Goal: Task Accomplishment & Management: Use online tool/utility

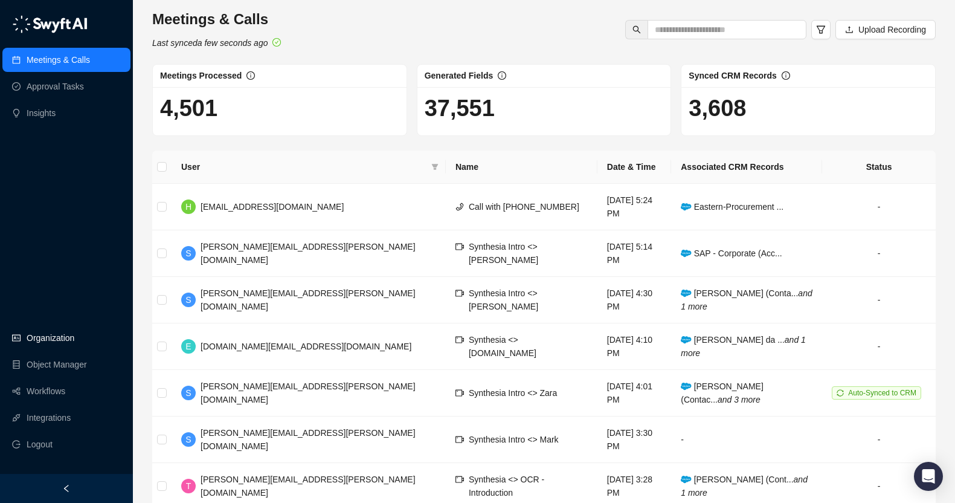
click at [59, 341] on link "Organization" at bounding box center [51, 338] width 48 height 24
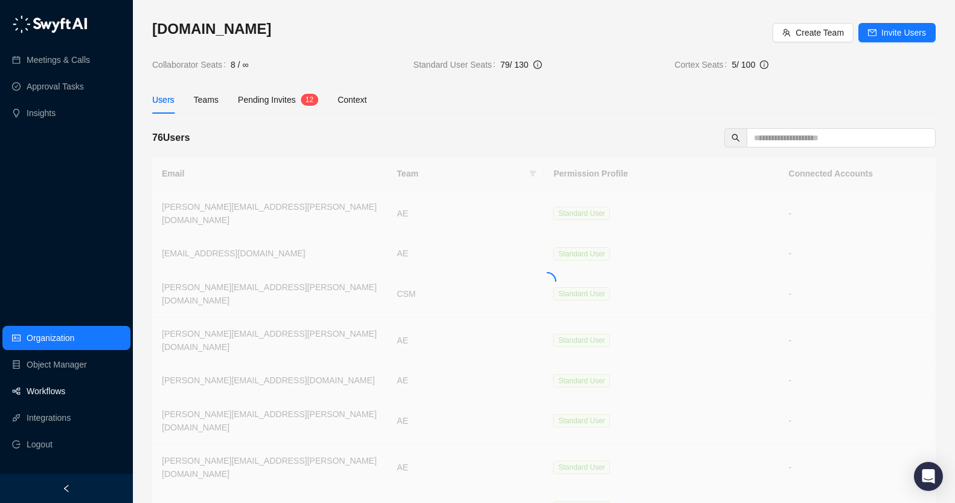
click at [58, 392] on link "Workflows" at bounding box center [46, 391] width 39 height 24
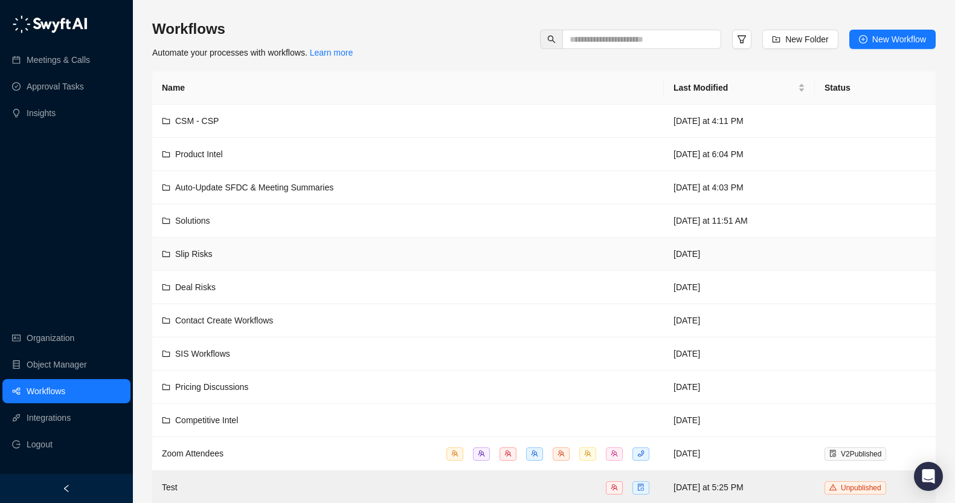
click at [307, 253] on div "Slip Risks" at bounding box center [408, 253] width 492 height 13
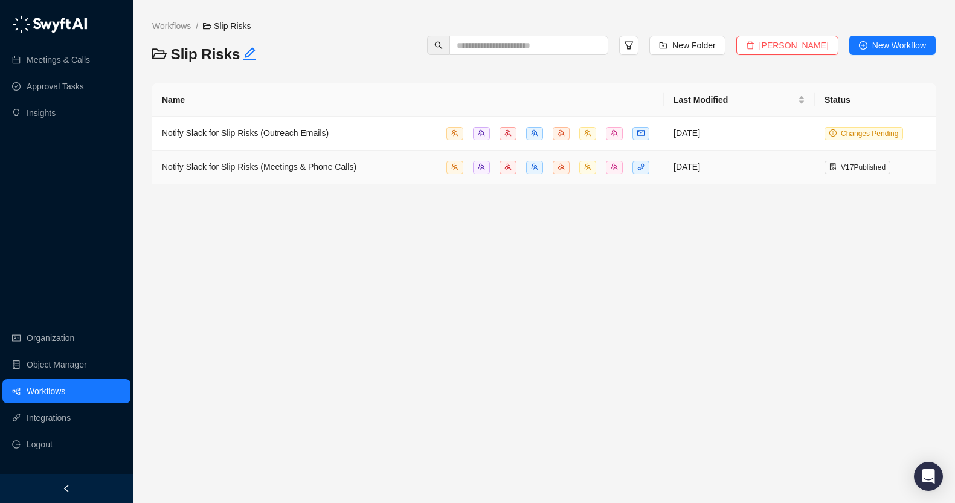
click at [379, 170] on div "Notify Slack for Slip Risks (Meetings & Phone Calls)" at bounding box center [408, 167] width 492 height 14
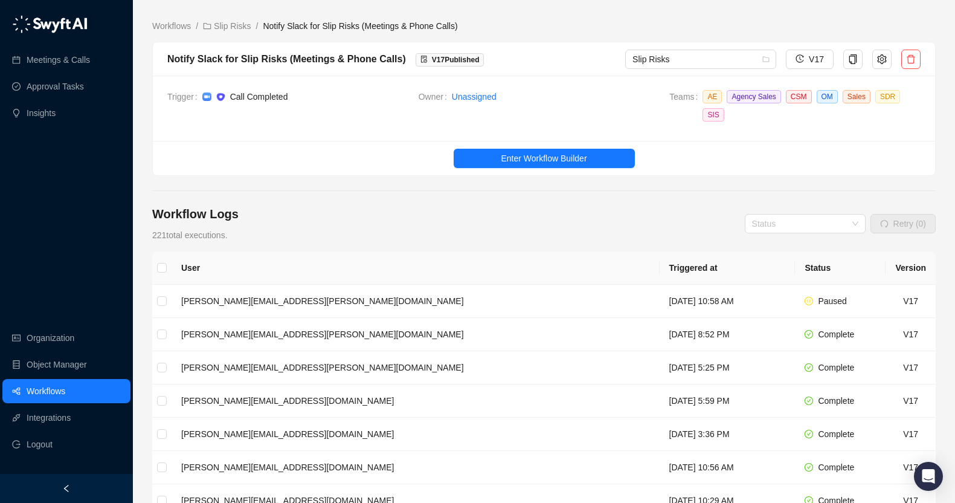
click at [660, 265] on th "Triggered at" at bounding box center [728, 267] width 136 height 33
click at [233, 28] on link "Slip Risks" at bounding box center [227, 25] width 53 height 13
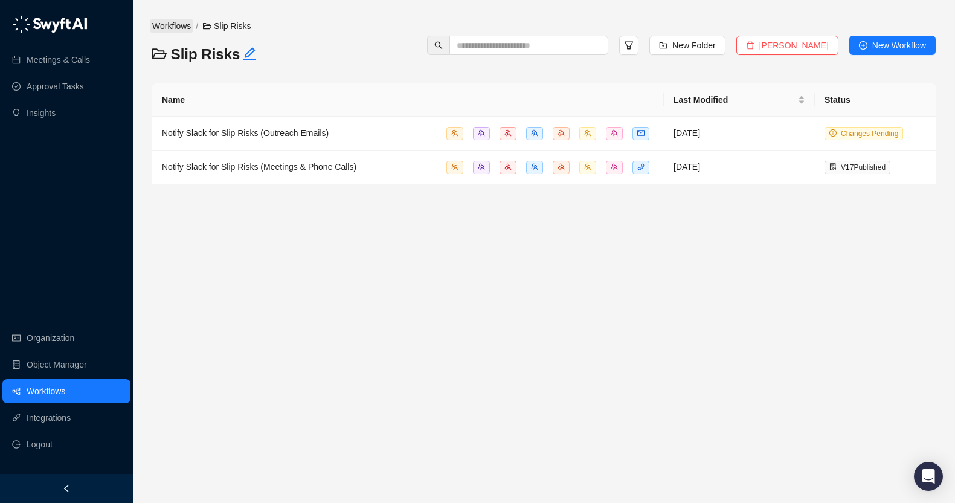
click at [179, 25] on link "Workflows" at bounding box center [172, 25] width 44 height 13
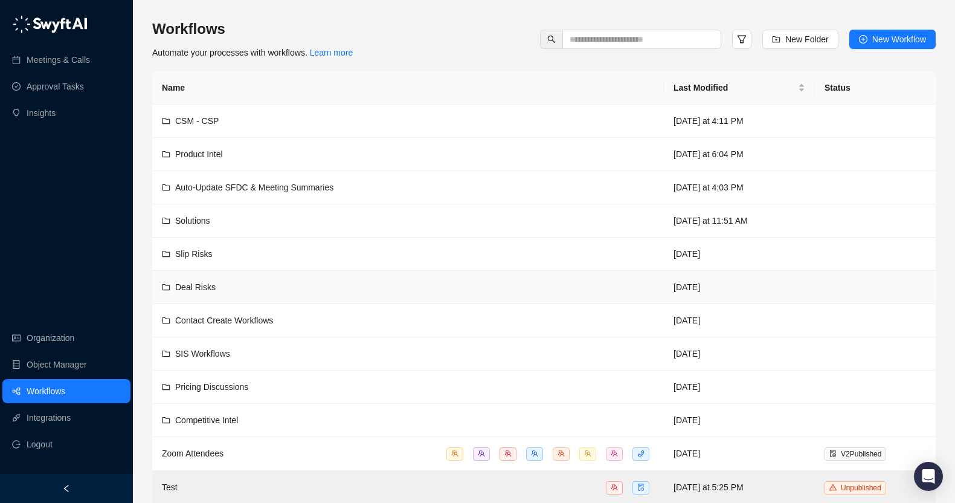
click at [249, 292] on div "Deal Risks" at bounding box center [408, 286] width 492 height 13
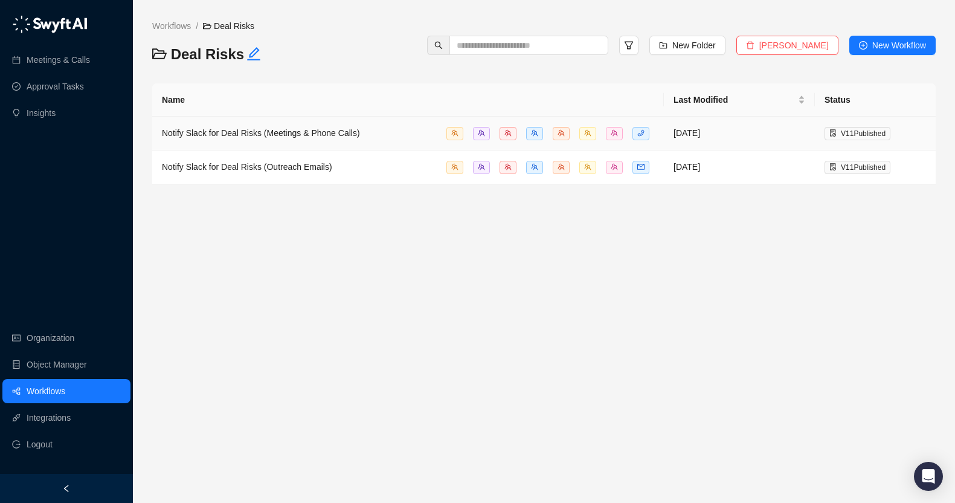
click at [352, 139] on div "Notify Slack for Deal Risks (Meetings & Phone Calls)" at bounding box center [261, 132] width 198 height 13
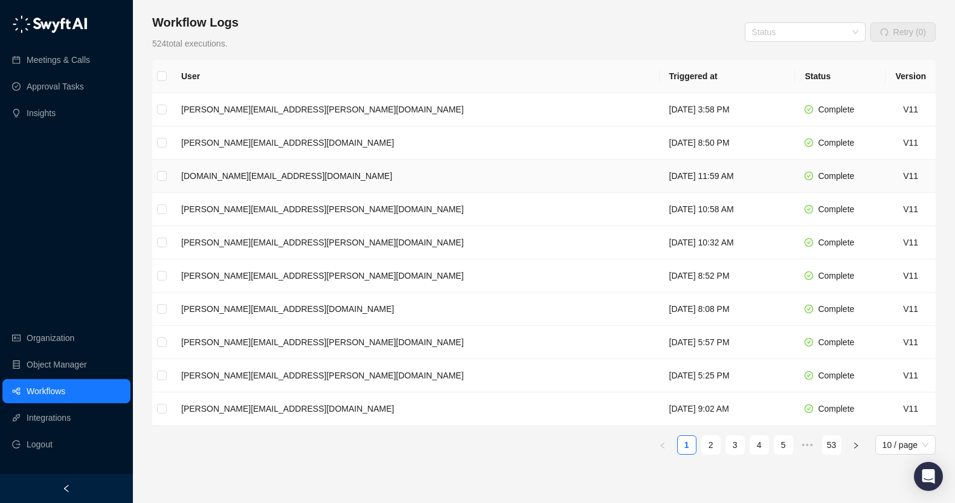
scroll to position [192, 0]
click at [660, 108] on td "[DATE] 3:58 PM" at bounding box center [728, 108] width 136 height 33
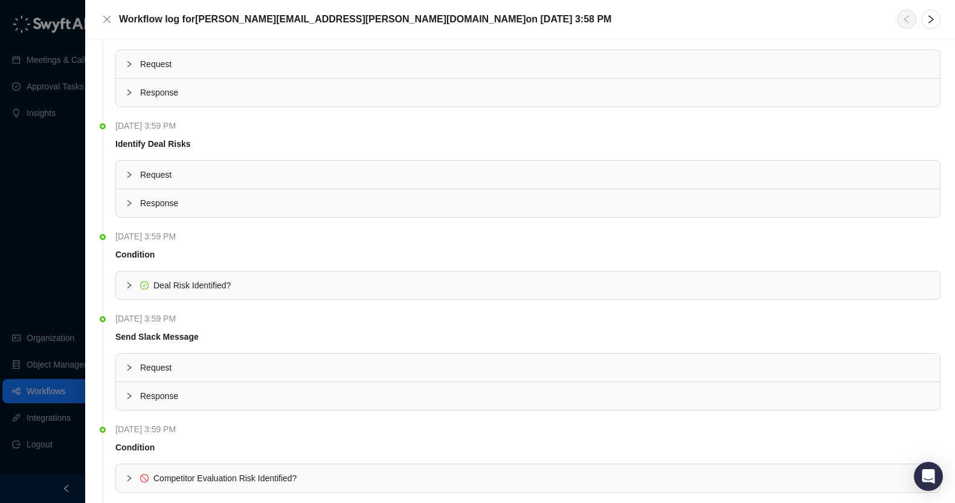
scroll to position [267, 0]
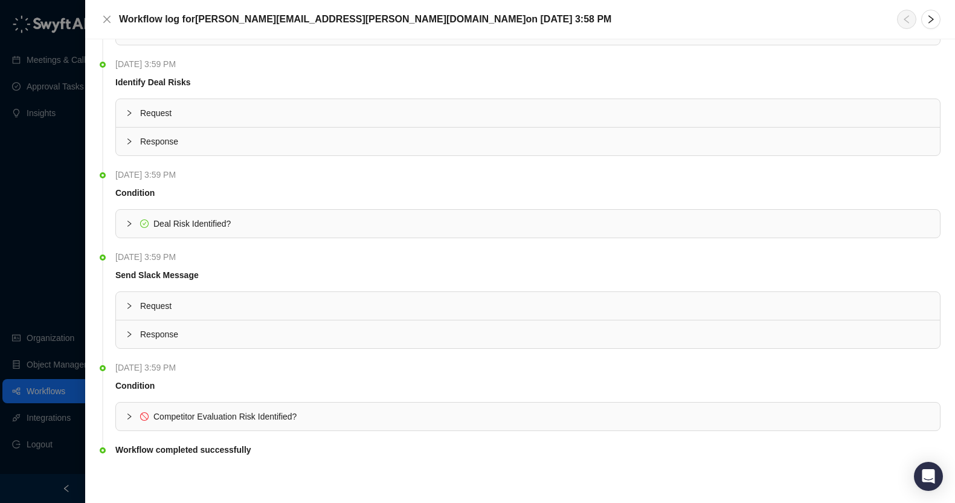
click at [239, 221] on span "Deal Risk Identified?" at bounding box center [535, 223] width 790 height 13
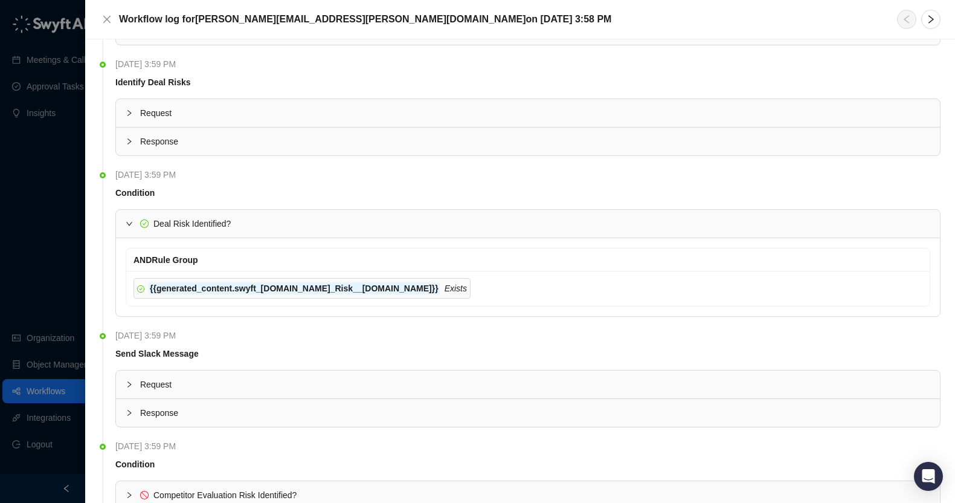
click at [239, 221] on span "Deal Risk Identified?" at bounding box center [535, 223] width 790 height 13
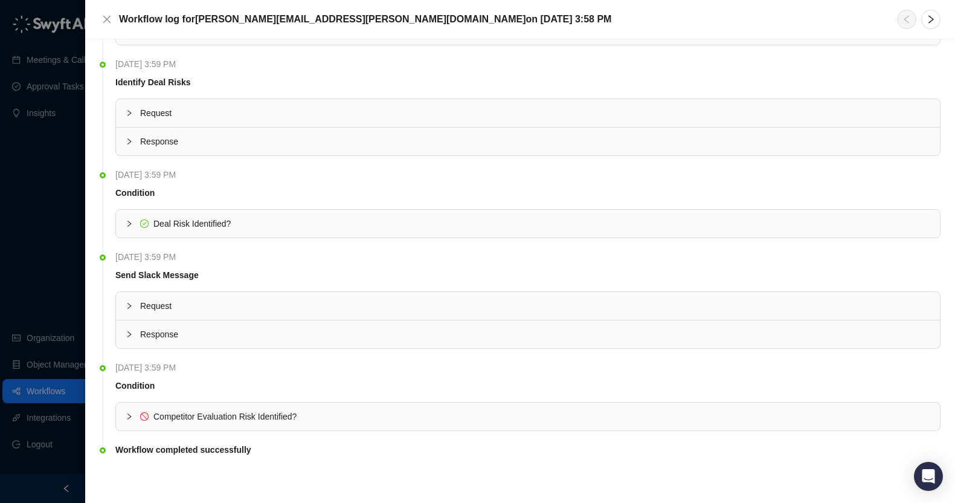
click at [222, 298] on div "Request" at bounding box center [528, 306] width 824 height 28
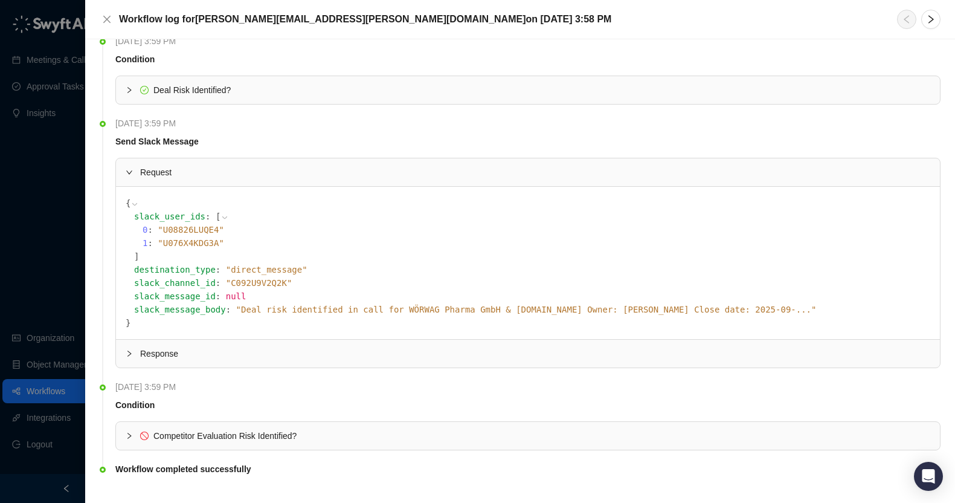
scroll to position [399, 0]
click at [228, 181] on div "Request" at bounding box center [528, 174] width 824 height 28
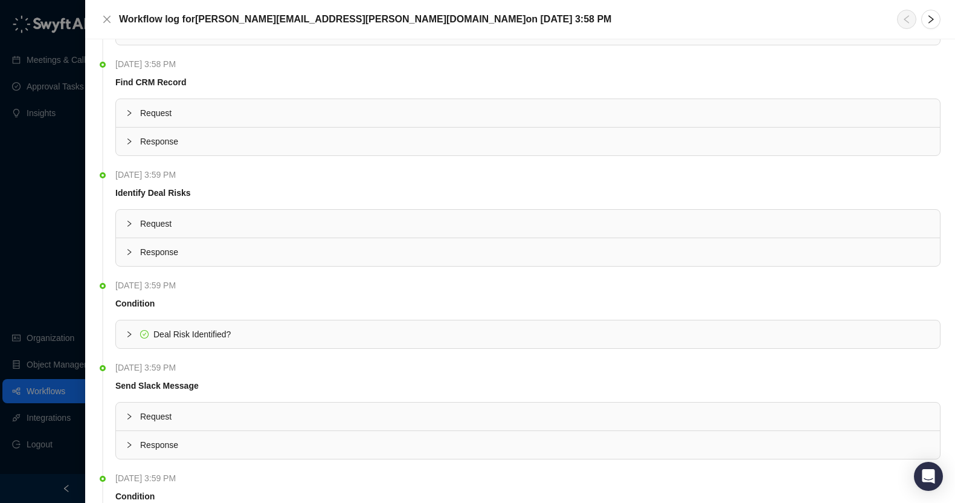
scroll to position [0, 0]
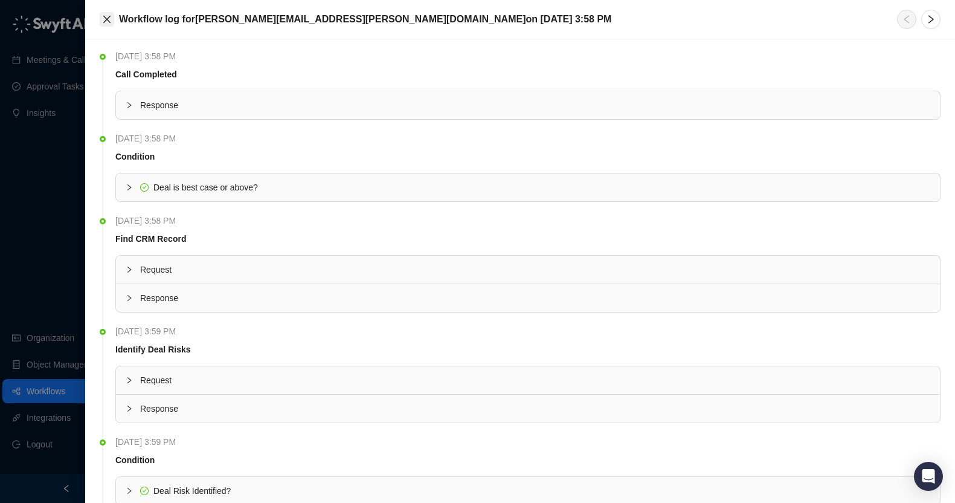
click at [107, 21] on icon "close" at bounding box center [107, 20] width 10 height 10
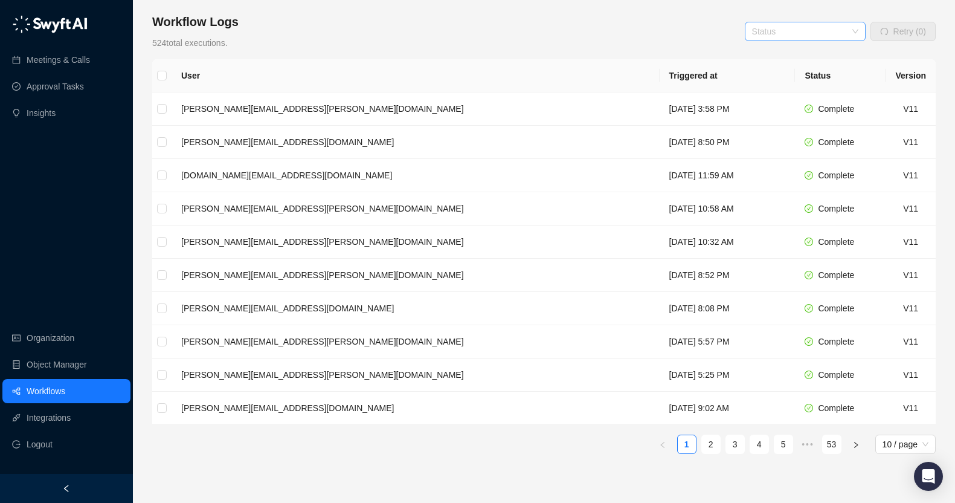
click at [778, 35] on input "search" at bounding box center [801, 31] width 99 height 18
click at [499, 43] on div "Workflow Logs 524 total executions. Status Retry (0)" at bounding box center [544, 31] width 784 height 36
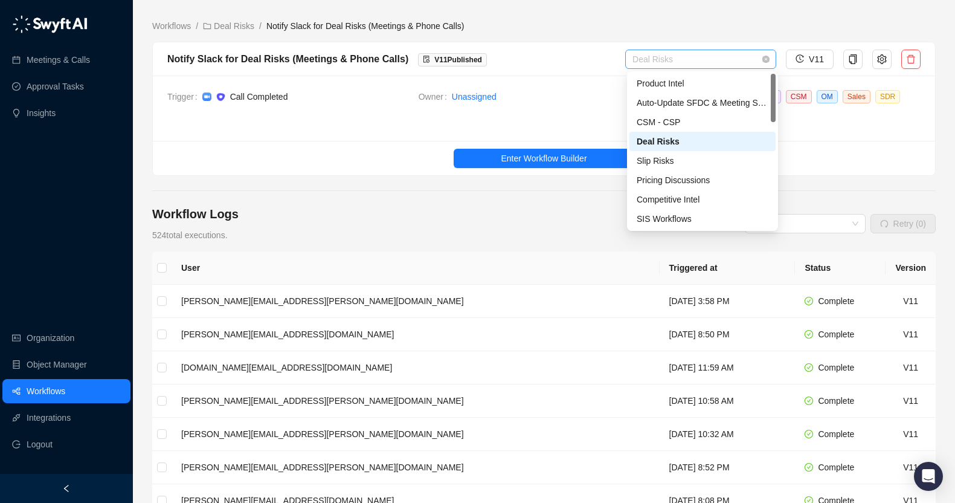
click at [674, 54] on span "Deal Risks" at bounding box center [701, 59] width 137 height 18
click at [560, 90] on span "Unassigned" at bounding box center [556, 96] width 208 height 13
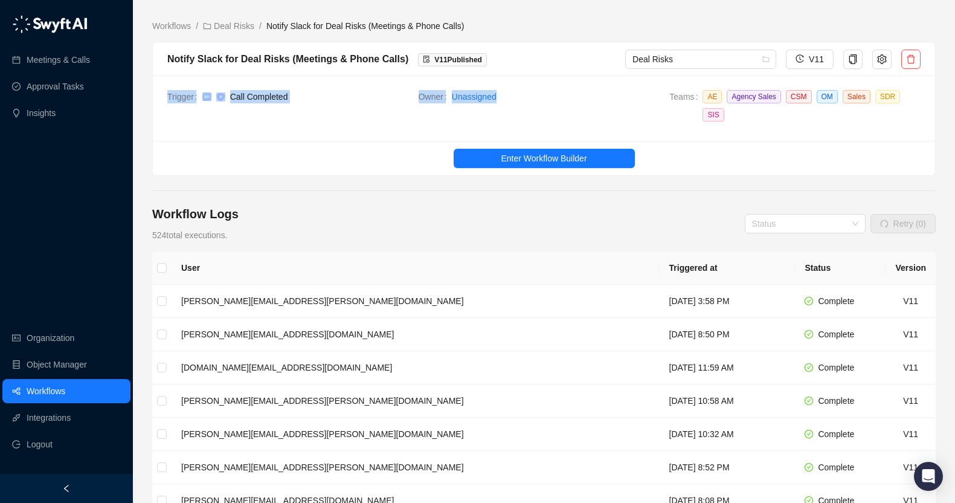
click at [65, 394] on link "Workflows" at bounding box center [46, 391] width 39 height 24
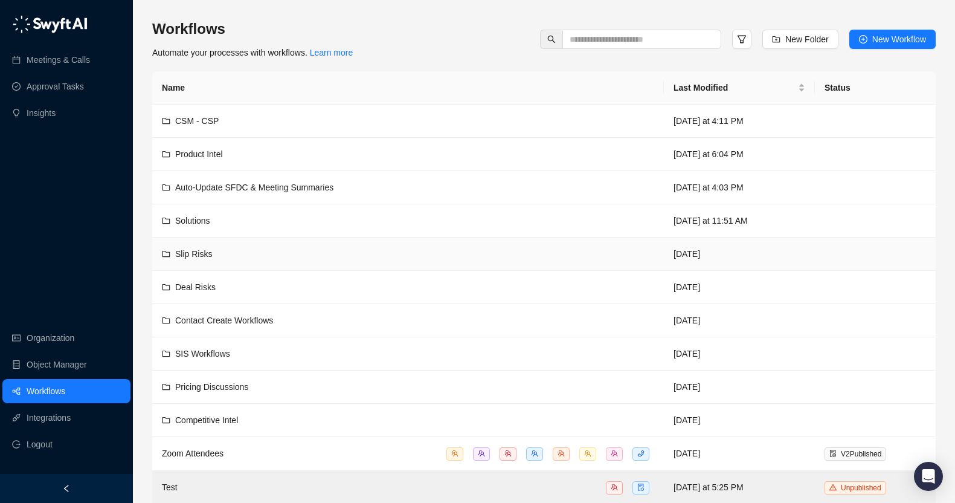
click at [229, 249] on div "Slip Risks" at bounding box center [408, 253] width 492 height 13
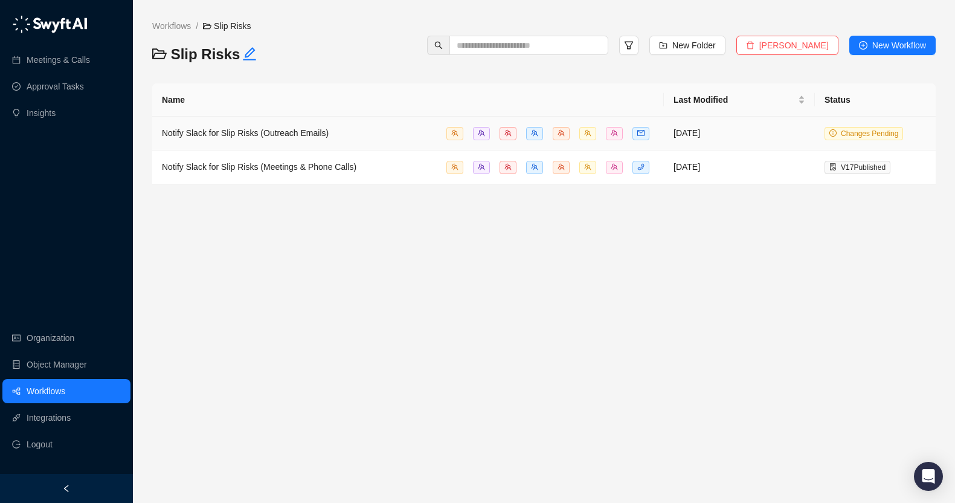
click at [301, 126] on div "Notify Slack for Slip Risks (Outreach Emails)" at bounding box center [245, 132] width 167 height 13
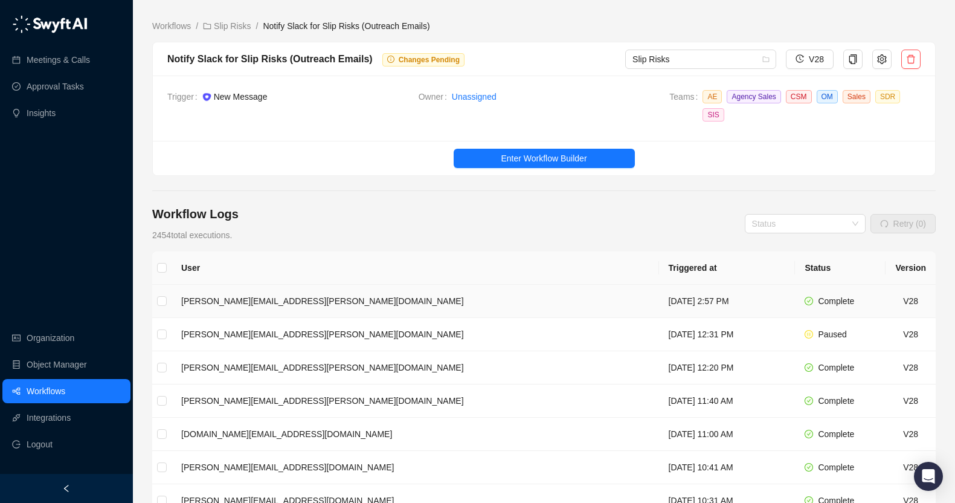
scroll to position [19, 0]
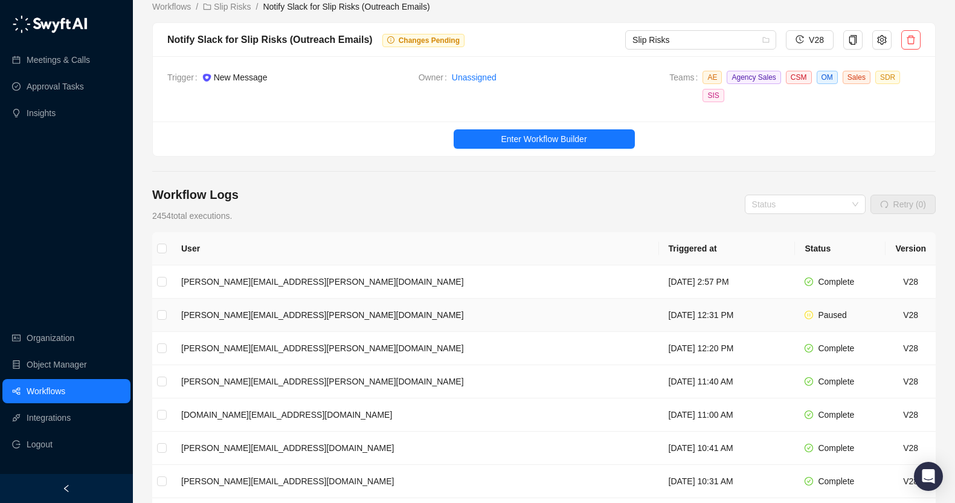
click at [659, 310] on td "[DATE] 12:31 PM" at bounding box center [727, 315] width 137 height 33
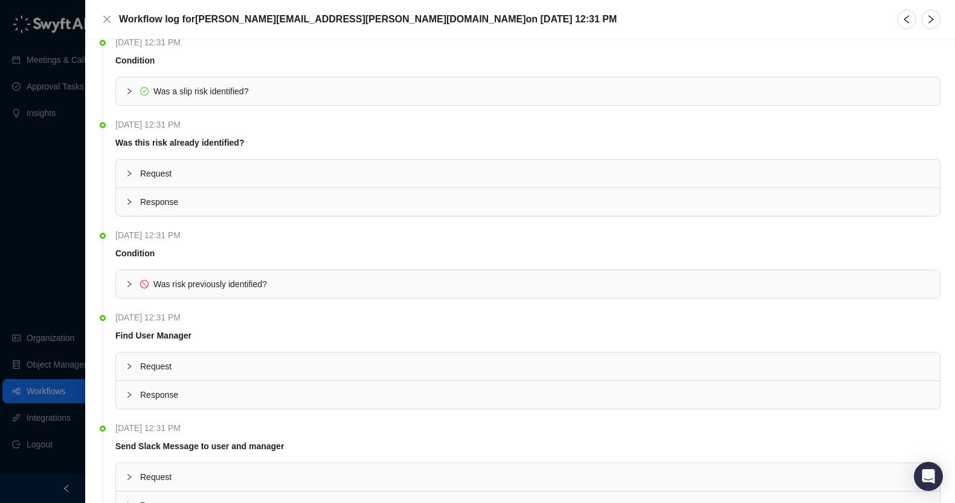
click at [324, 365] on span "Request" at bounding box center [535, 366] width 790 height 13
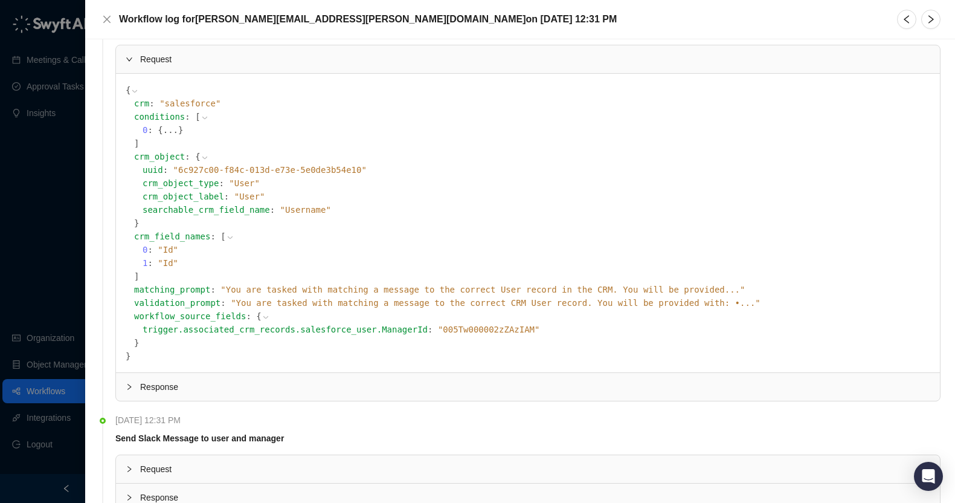
click at [302, 387] on span "Response" at bounding box center [535, 386] width 790 height 13
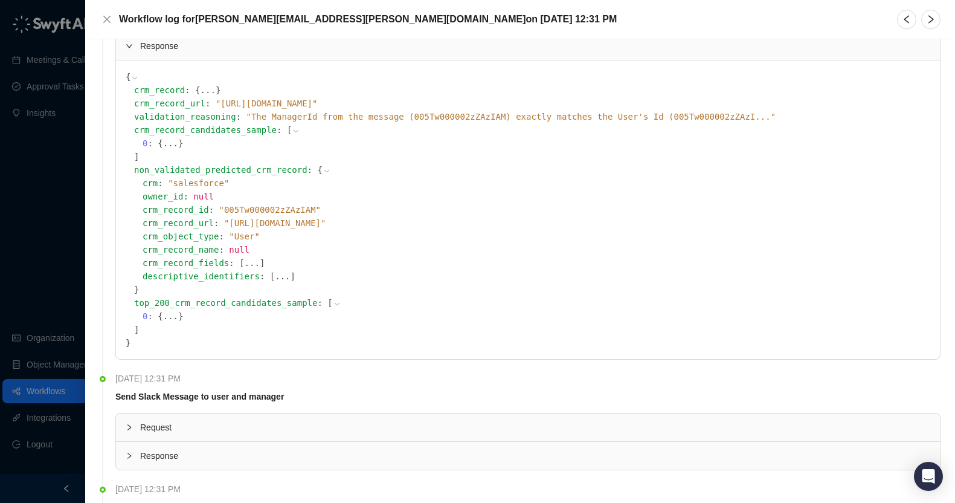
scroll to position [625, 0]
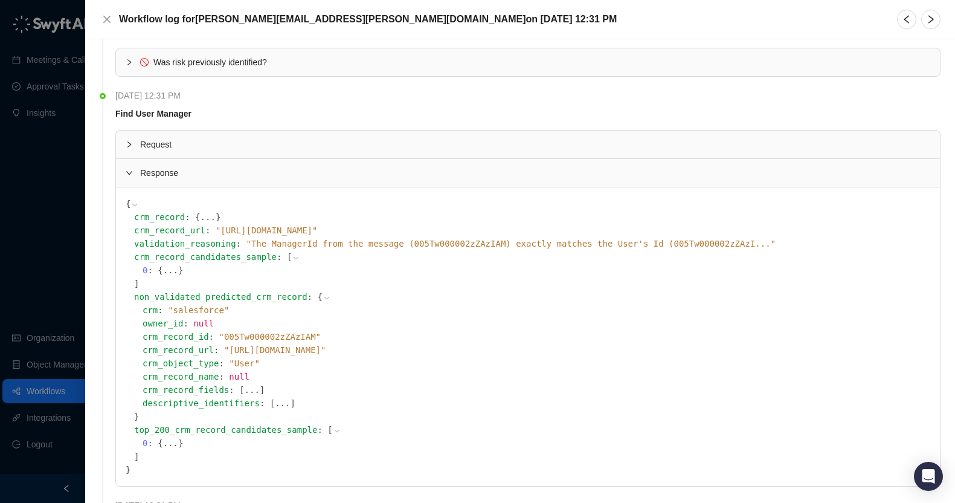
click at [219, 166] on span "Response" at bounding box center [535, 172] width 790 height 13
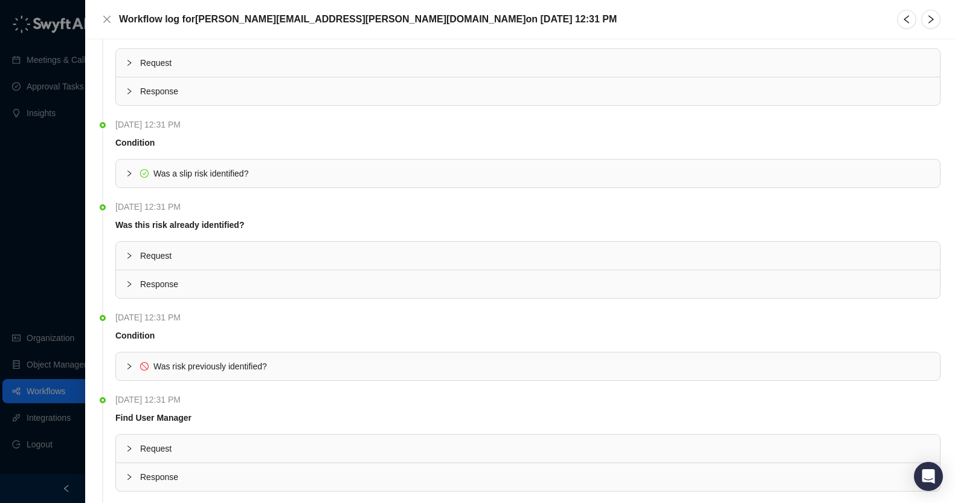
scroll to position [117, 0]
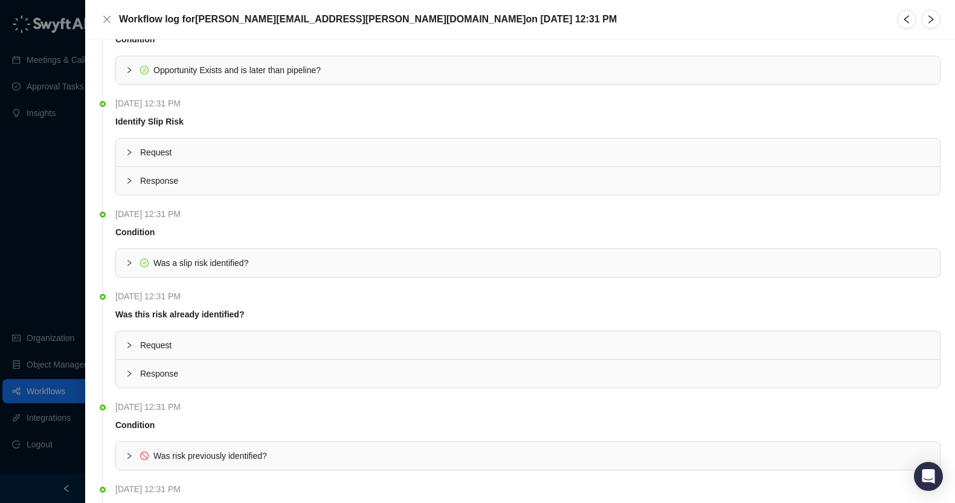
click at [218, 151] on span "Request" at bounding box center [535, 152] width 790 height 13
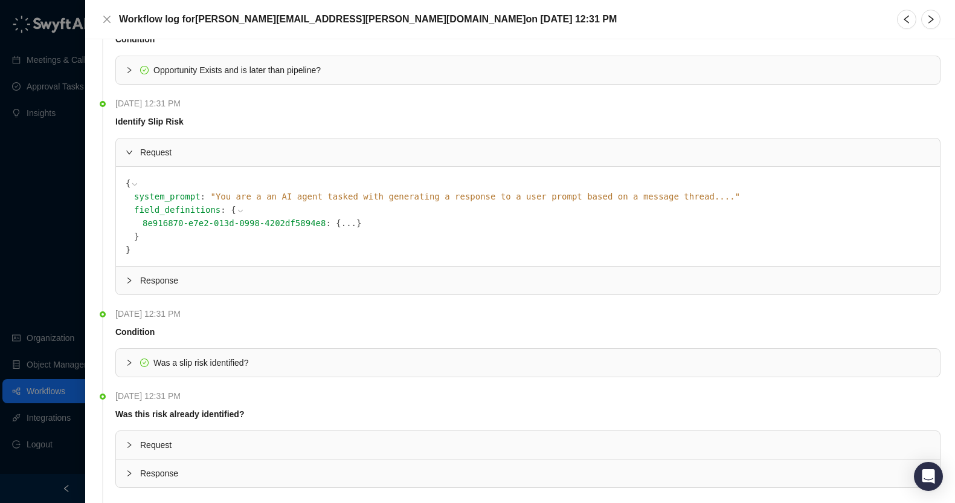
click at [211, 276] on span "Response" at bounding box center [535, 280] width 790 height 13
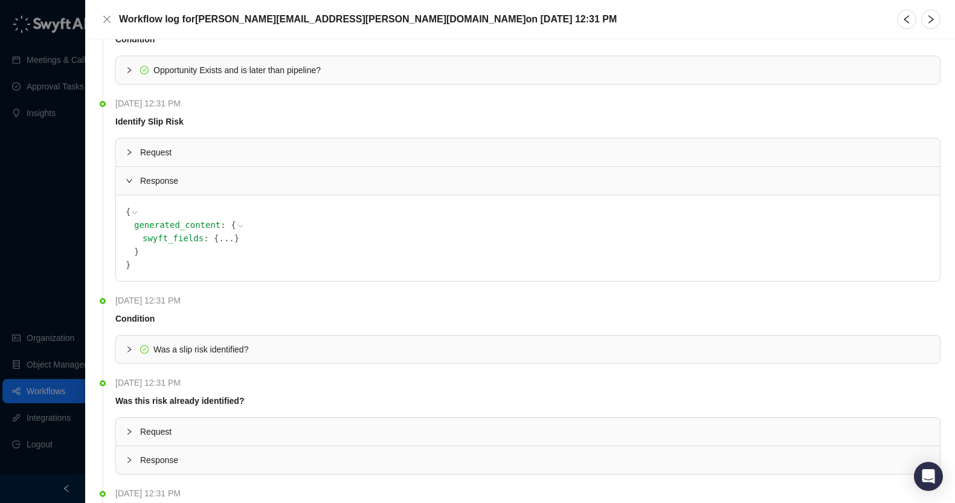
click at [219, 239] on button "..." at bounding box center [226, 237] width 15 height 13
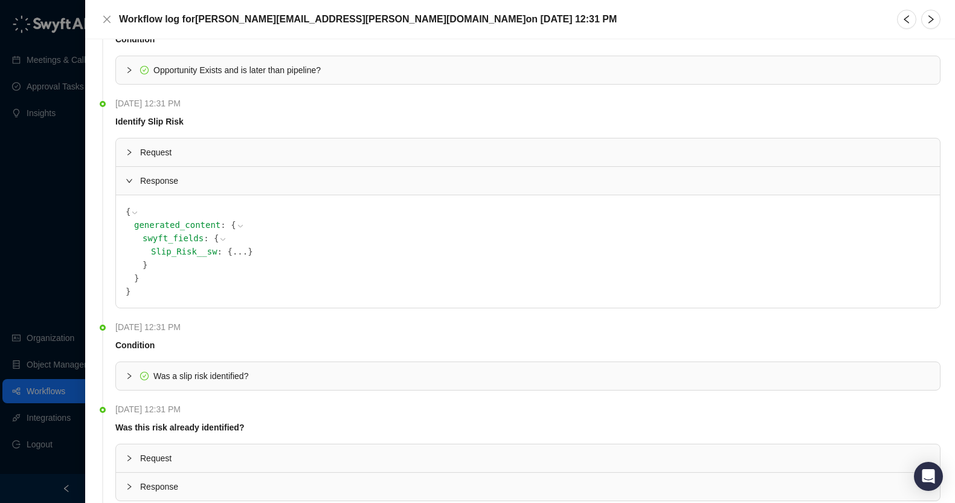
click at [233, 254] on button "..." at bounding box center [240, 251] width 15 height 13
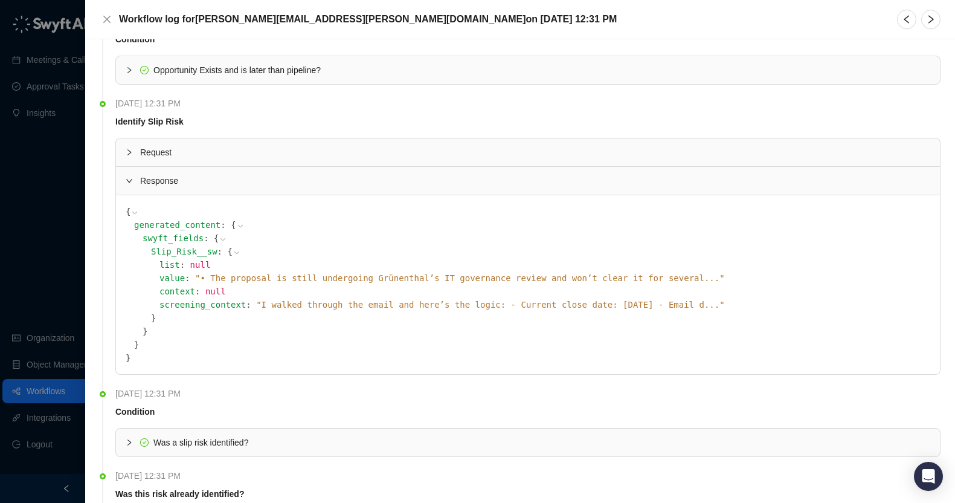
click at [357, 305] on span "" I walked through the email and here’s the logic: - Current close date: [DATE]…" at bounding box center [490, 305] width 468 height 10
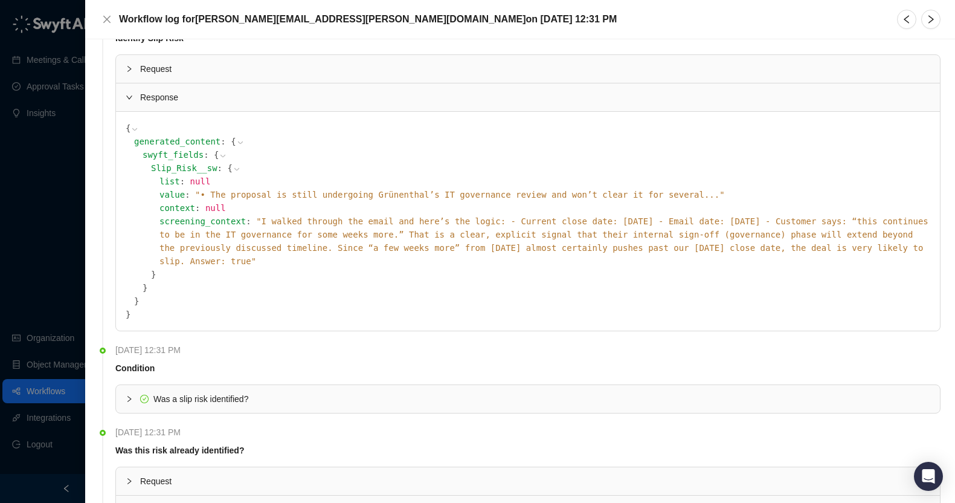
scroll to position [202, 0]
click at [482, 193] on span "" • The proposal is still undergoing [PERSON_NAME]’s IT governance review and w…" at bounding box center [460, 194] width 530 height 10
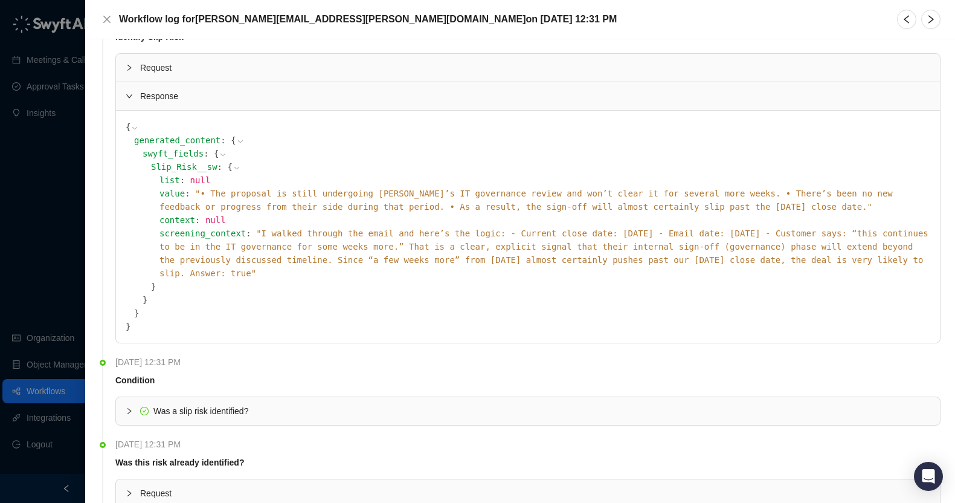
scroll to position [205, 0]
